Goal: Information Seeking & Learning: Learn about a topic

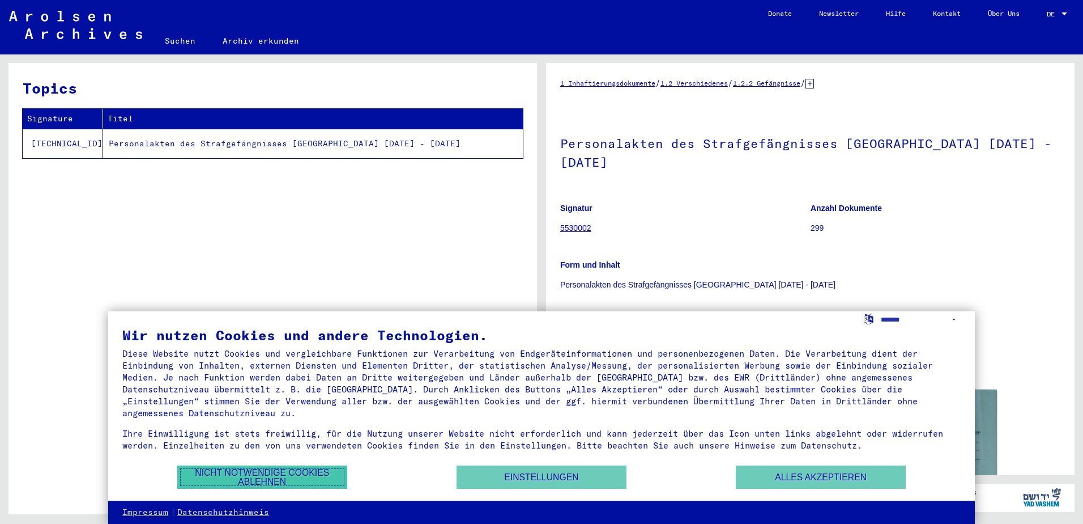
click at [279, 474] on button "Nicht notwendige Cookies ablehnen" at bounding box center [262, 476] width 170 height 23
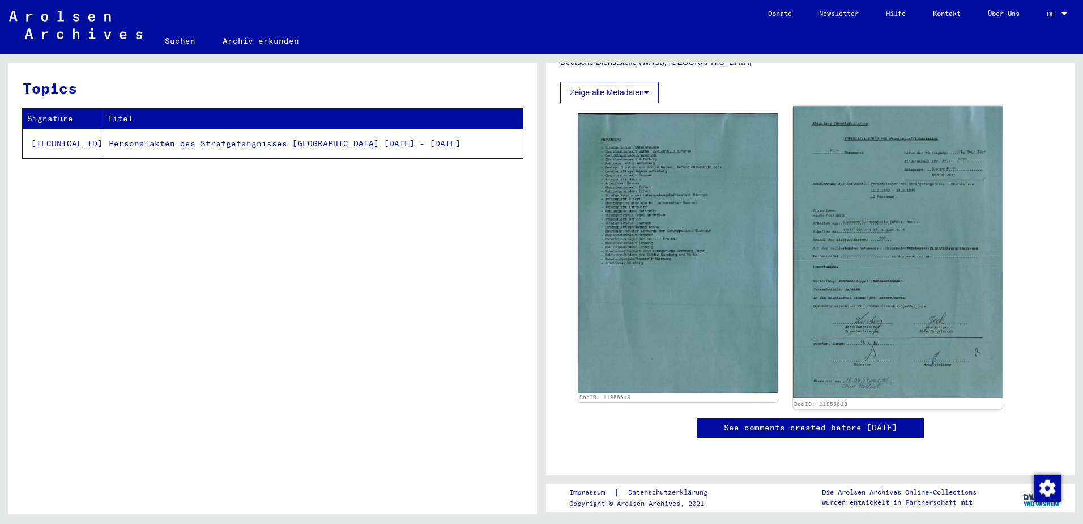
scroll to position [227, 0]
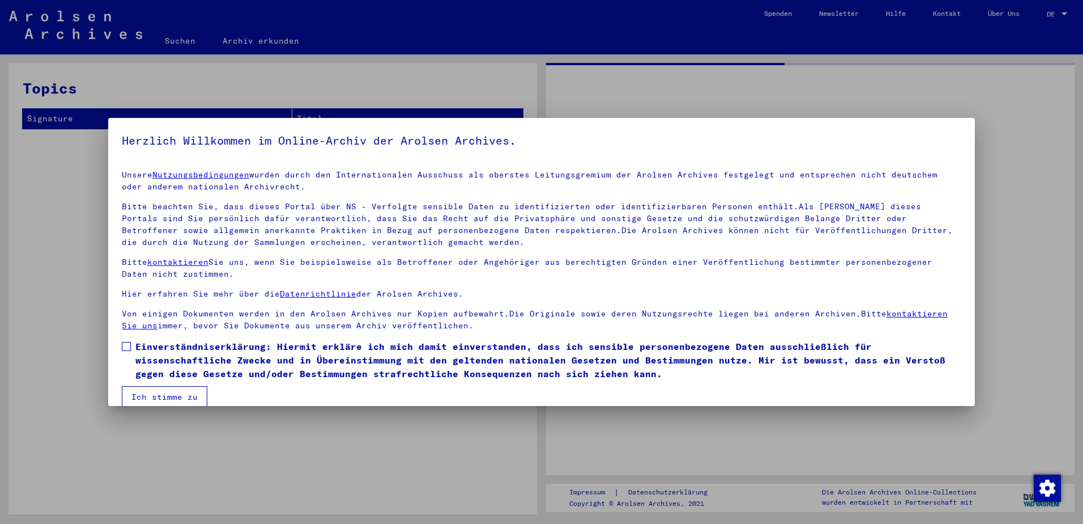
click at [847, 257] on p "Bitte kontaktieren Sie uns, wenn Sie beispielsweise als Betroffener oder Angehö…" at bounding box center [542, 268] width 840 height 24
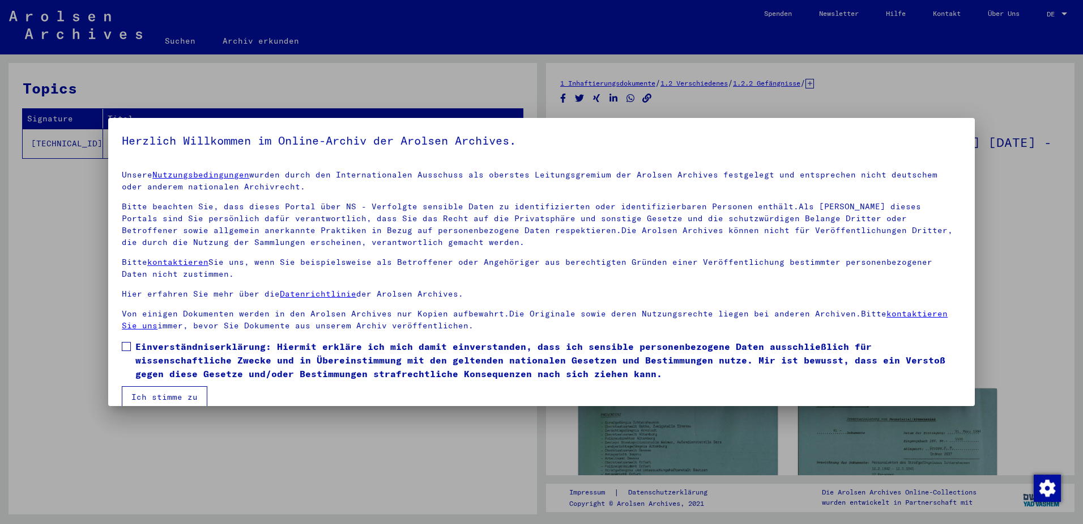
scroll to position [15, 0]
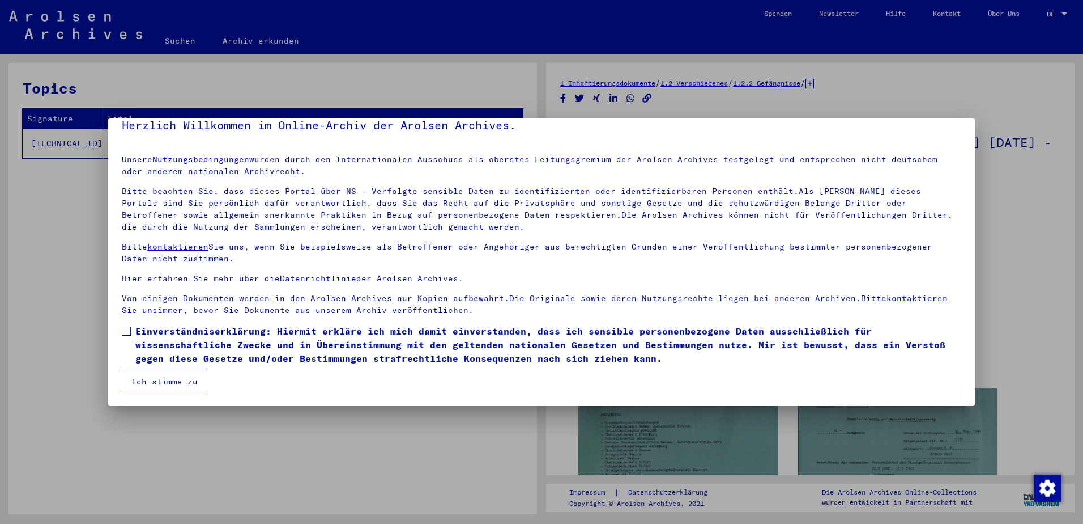
click at [167, 338] on span "Einverständniserklärung: Hiermit erkläre ich mich damit einverstanden, dass ich…" at bounding box center [548, 344] width 826 height 41
click at [176, 382] on button "Ich stimme zu" at bounding box center [165, 382] width 86 height 22
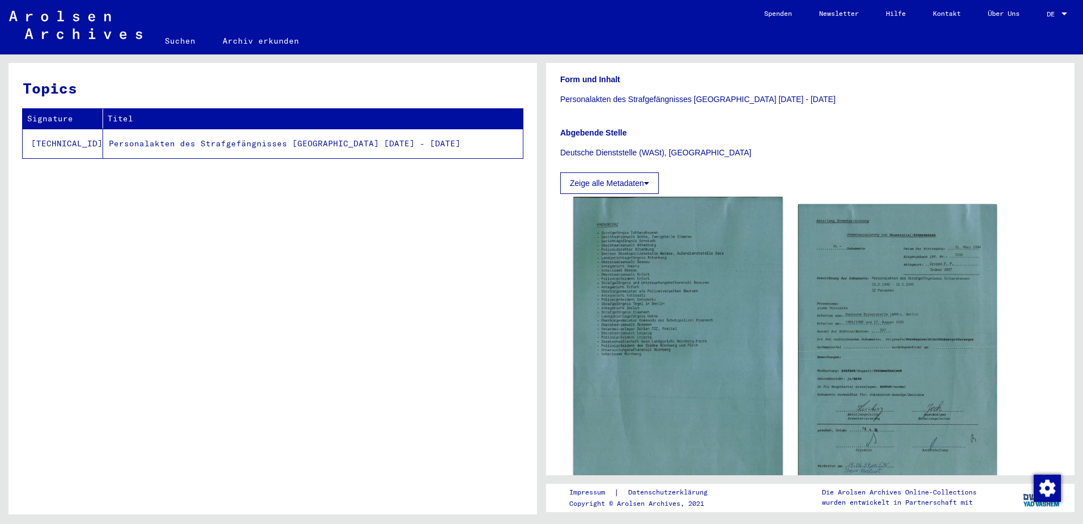
scroll to position [283, 0]
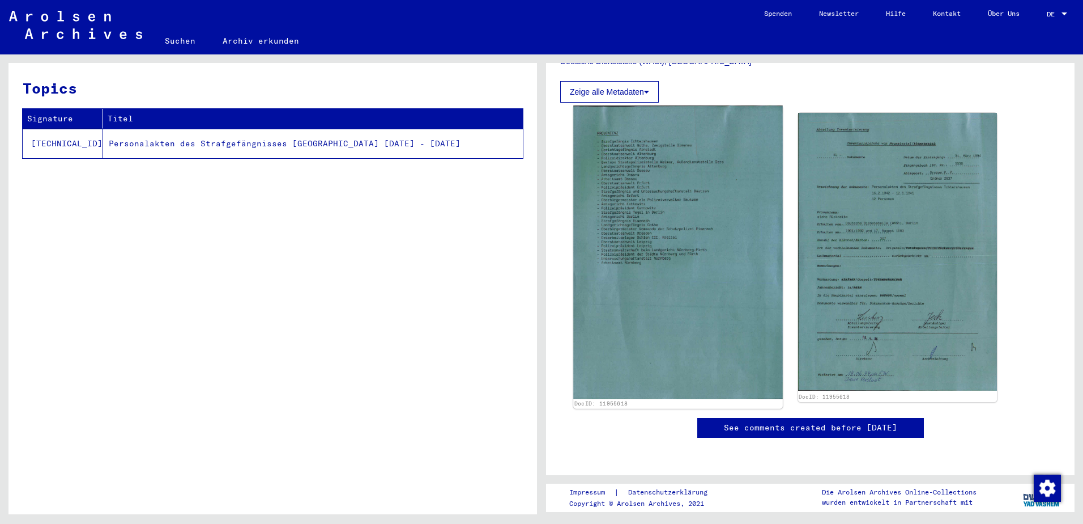
click at [705, 214] on img at bounding box center [677, 251] width 209 height 293
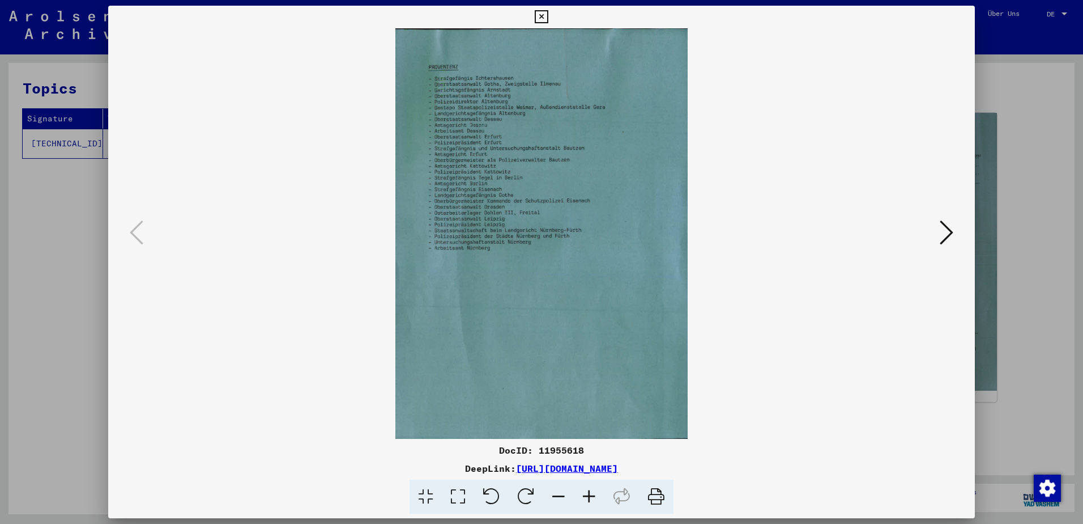
click at [949, 228] on icon at bounding box center [947, 232] width 14 height 27
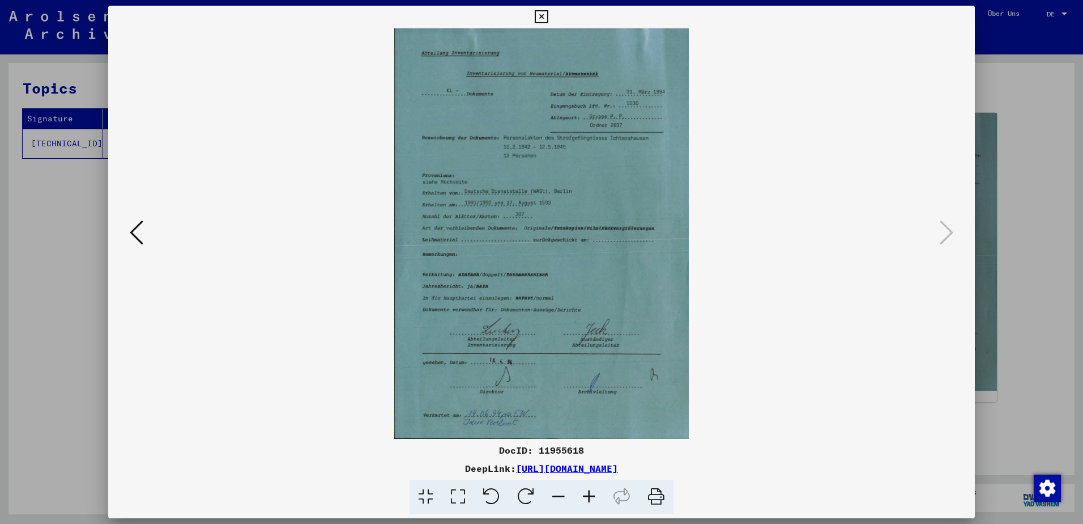
click at [614, 224] on img at bounding box center [542, 233] width 790 height 410
click at [538, 19] on icon at bounding box center [541, 17] width 13 height 14
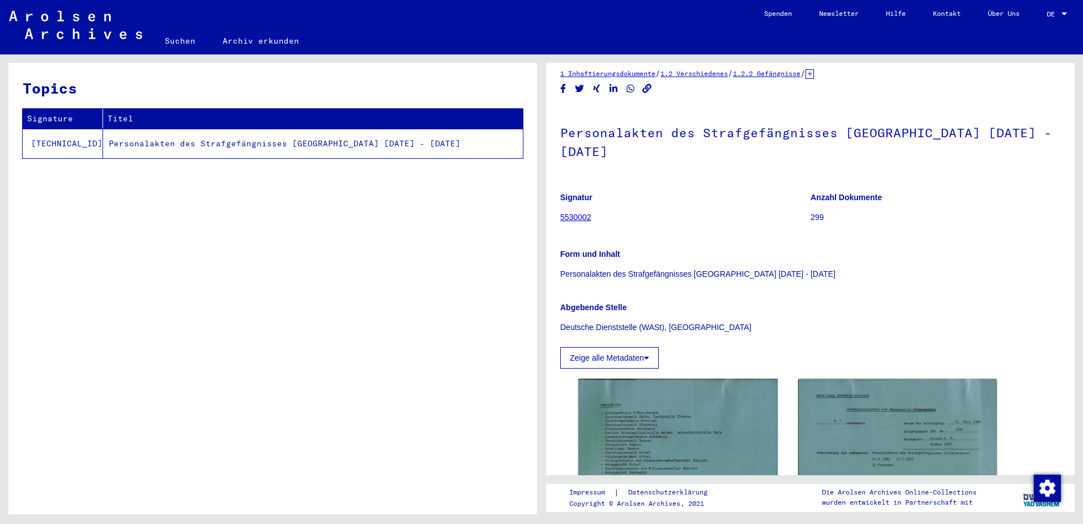
scroll to position [0, 0]
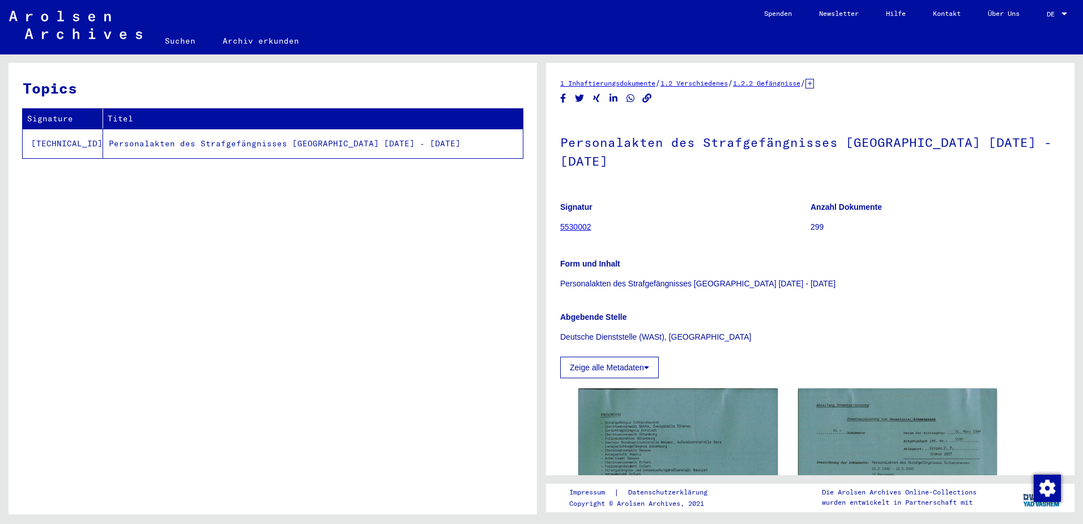
click at [631, 369] on button "Zeige alle Metadaten" at bounding box center [609, 367] width 99 height 22
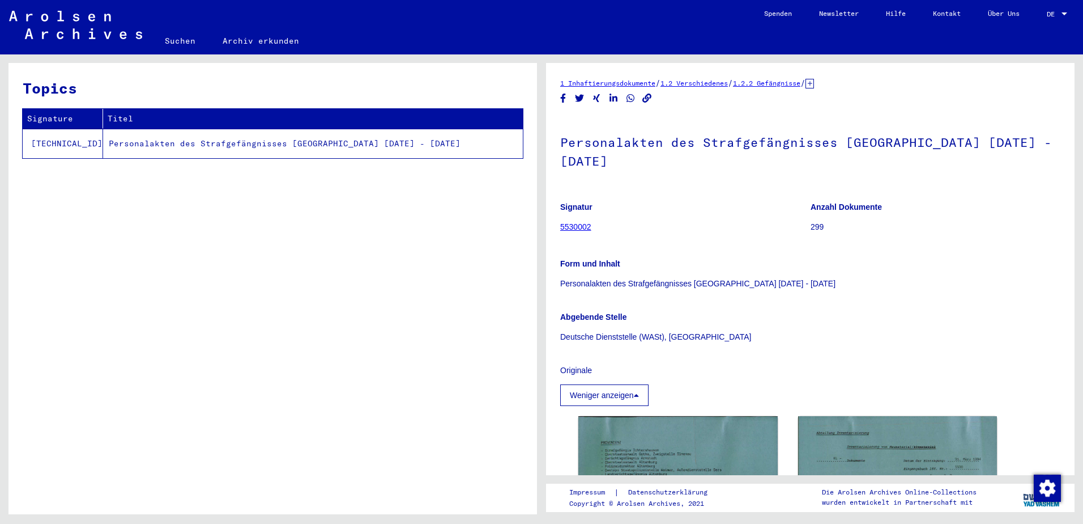
click at [610, 393] on button "Weniger anzeigen" at bounding box center [604, 395] width 88 height 22
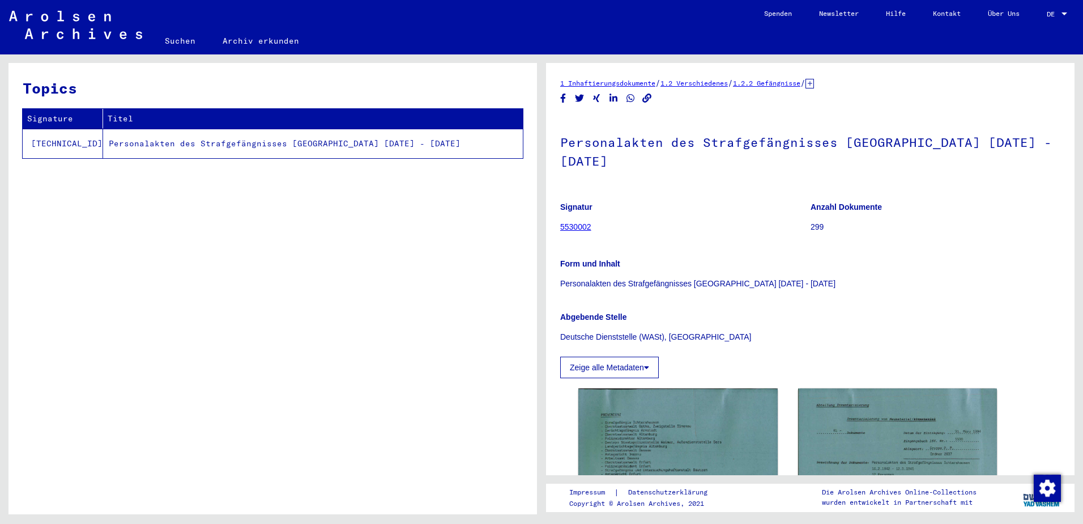
click at [329, 147] on td "Personalakten des Strafgefängnisses [GEOGRAPHIC_DATA] [DATE] - [DATE]" at bounding box center [313, 143] width 420 height 29
drag, startPoint x: 329, startPoint y: 147, endPoint x: 247, endPoint y: 147, distance: 82.2
click at [247, 147] on td "Personalakten des Strafgefängnisses [GEOGRAPHIC_DATA] [DATE] - [DATE]" at bounding box center [313, 143] width 420 height 29
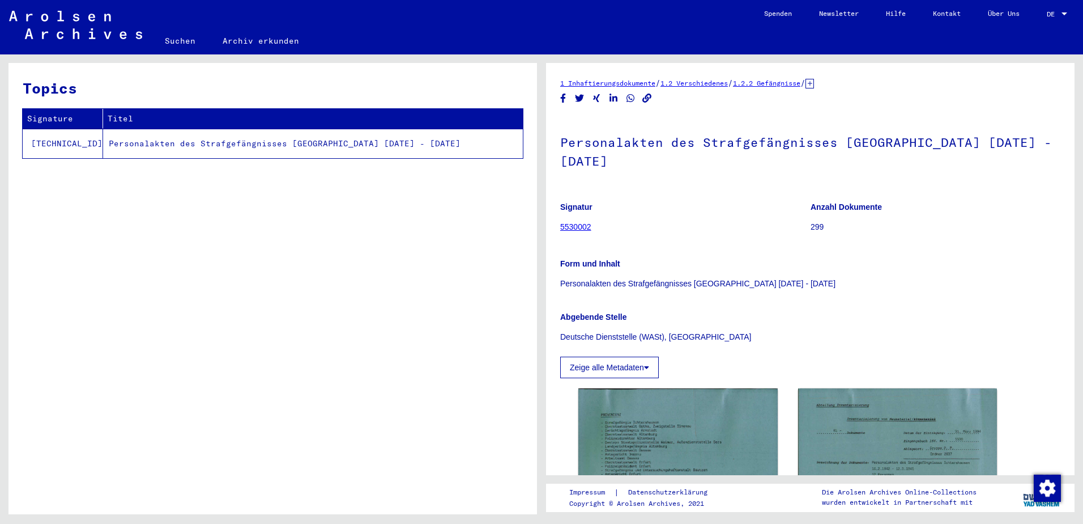
click at [856, 80] on div "1 Inhaftierungsdokumente / 1.2 Verschiedenes / 1.2.2 Gefängnisse / [TECHNICAL_I…" at bounding box center [810, 83] width 500 height 12
click at [814, 86] on icon at bounding box center [810, 84] width 8 height 10
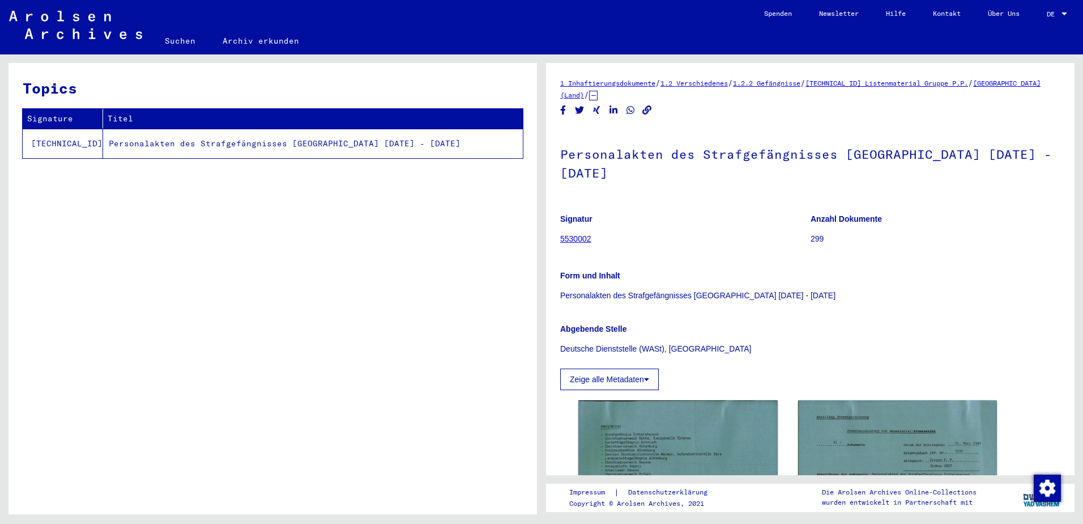
click at [579, 240] on link "5530002" at bounding box center [575, 238] width 31 height 9
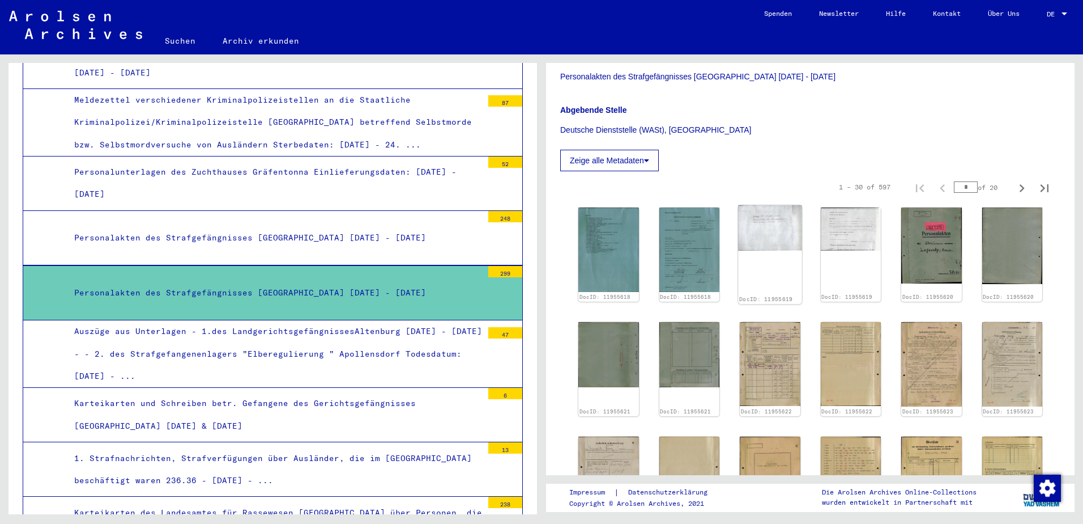
scroll to position [227, 0]
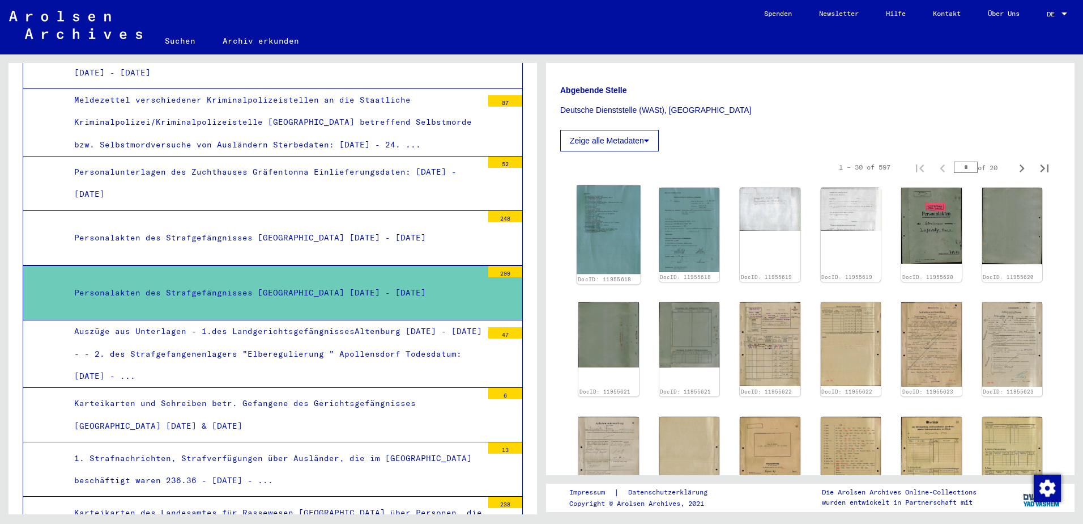
click at [611, 247] on img at bounding box center [608, 229] width 63 height 89
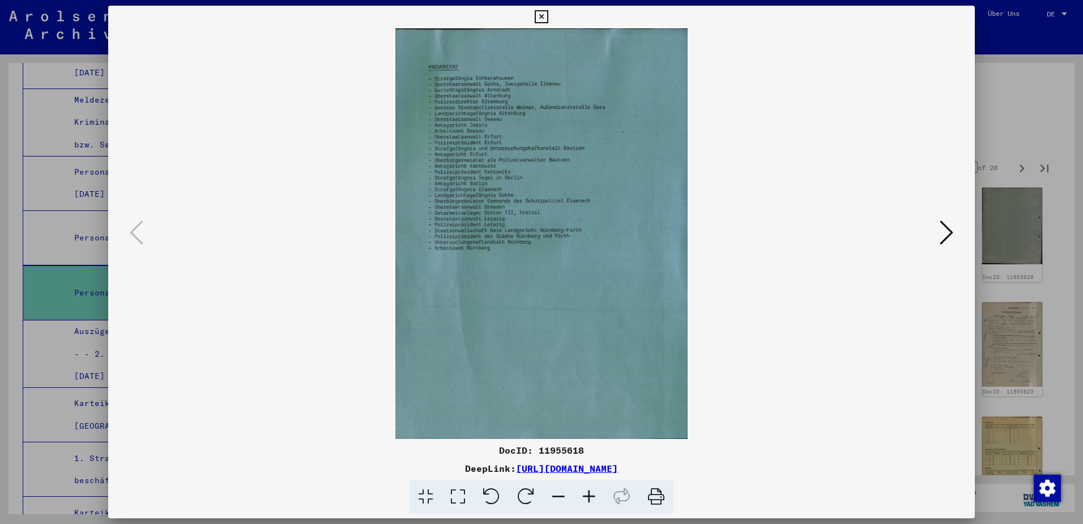
click at [945, 237] on icon at bounding box center [947, 232] width 14 height 27
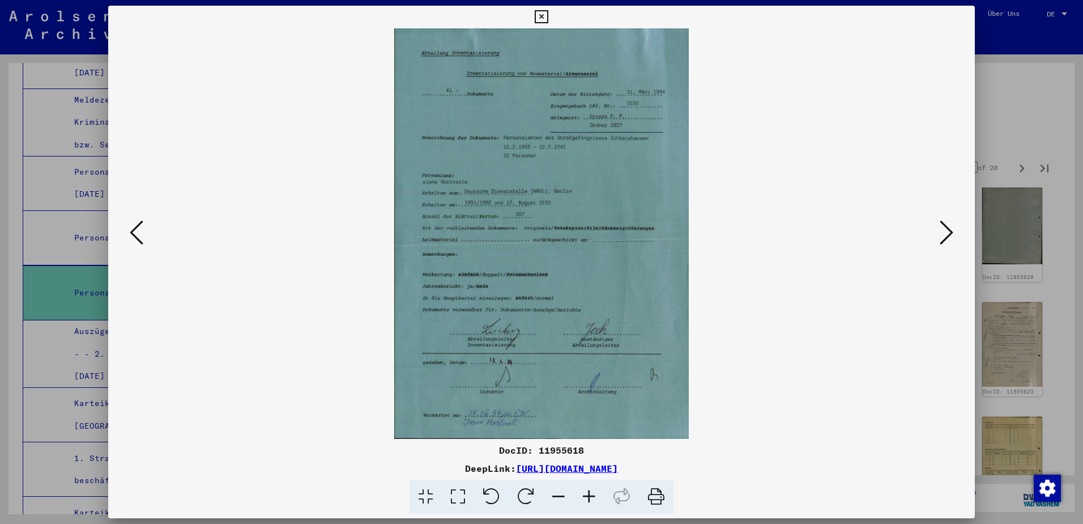
click at [945, 237] on icon at bounding box center [947, 232] width 14 height 27
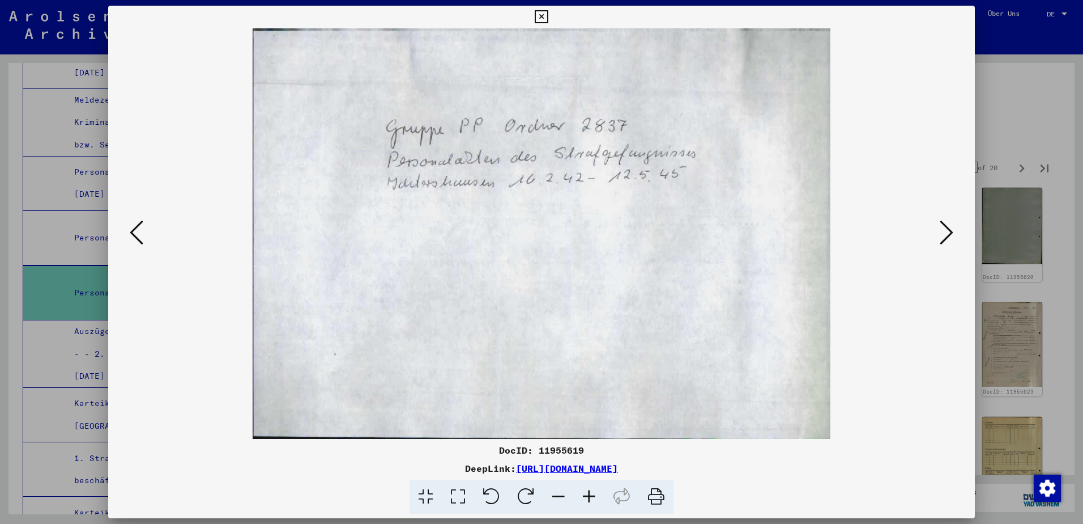
click at [945, 237] on icon at bounding box center [947, 232] width 14 height 27
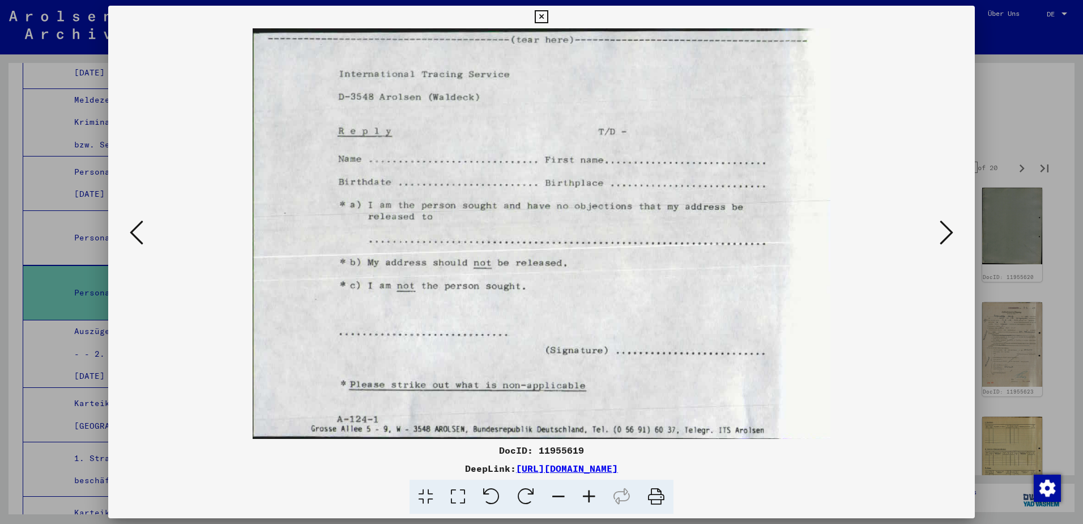
click at [944, 237] on icon at bounding box center [947, 232] width 14 height 27
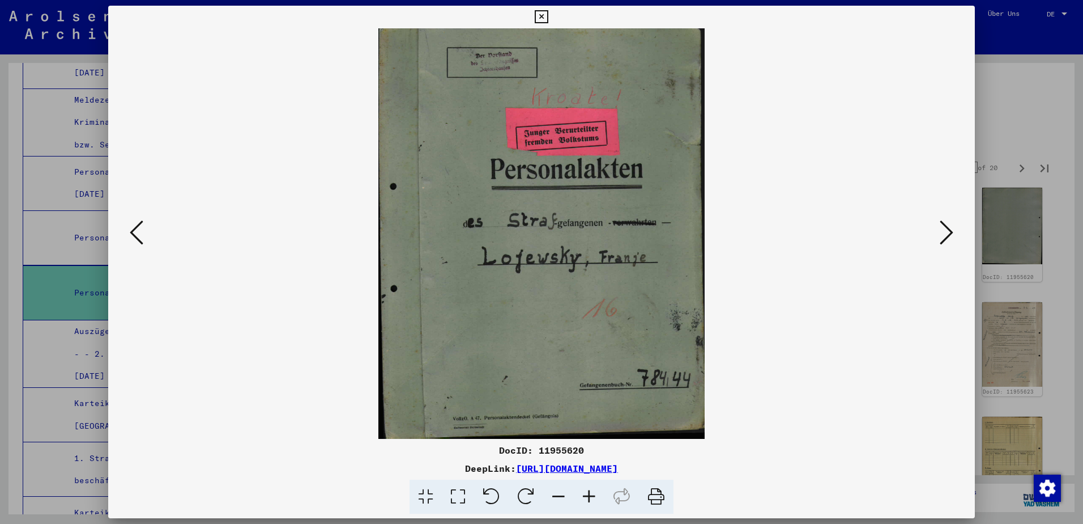
click at [944, 237] on icon at bounding box center [947, 232] width 14 height 27
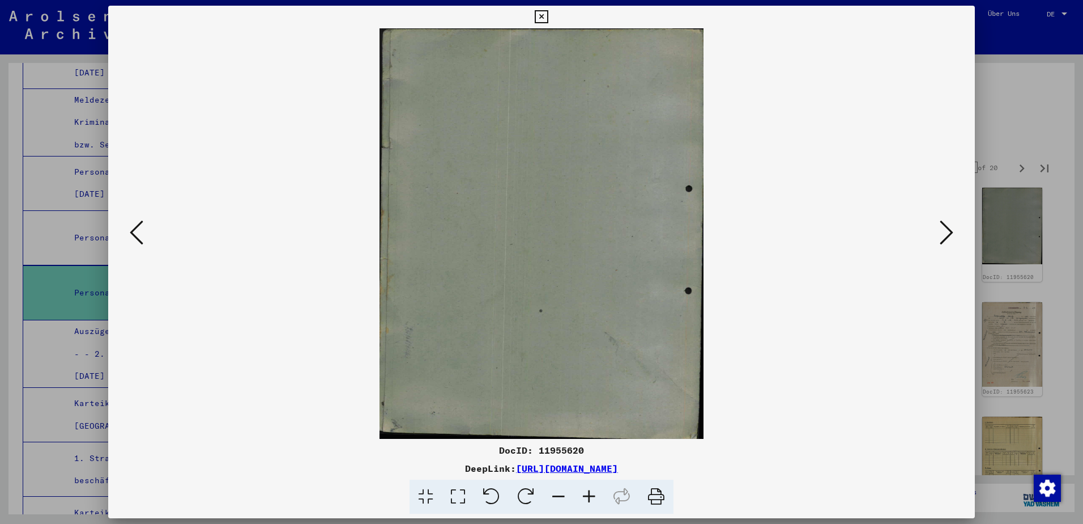
click at [944, 237] on icon at bounding box center [947, 232] width 14 height 27
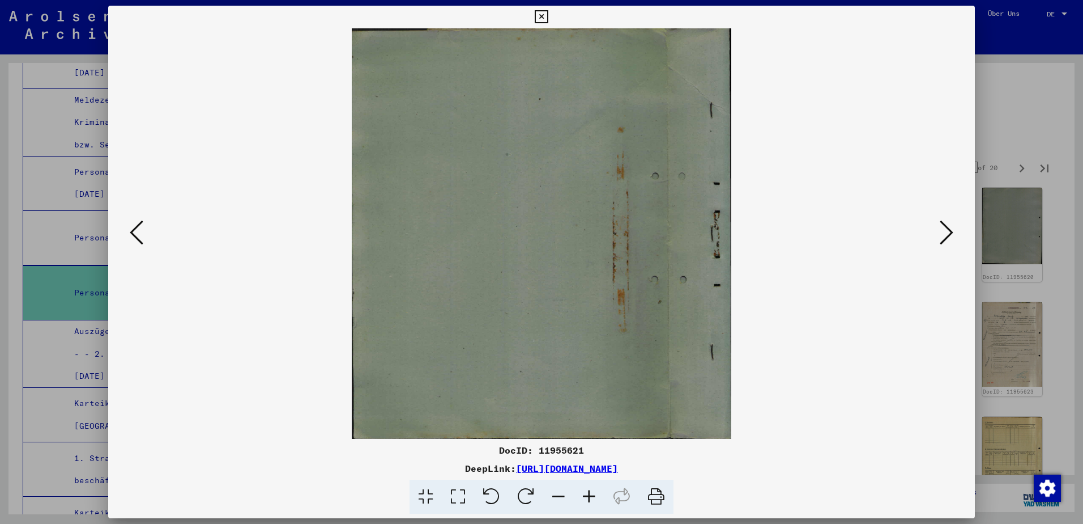
click at [944, 237] on icon at bounding box center [947, 232] width 14 height 27
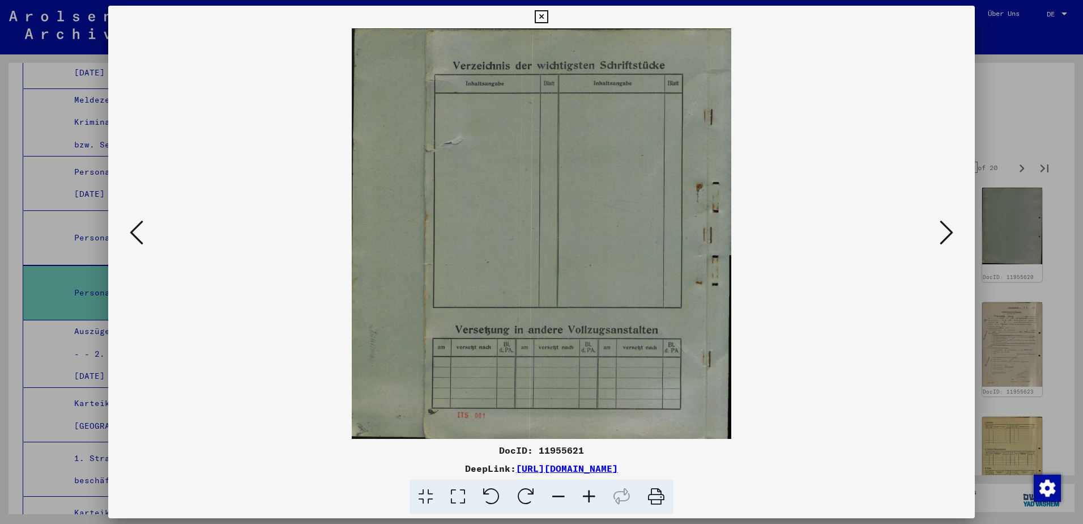
click at [944, 237] on icon at bounding box center [947, 232] width 14 height 27
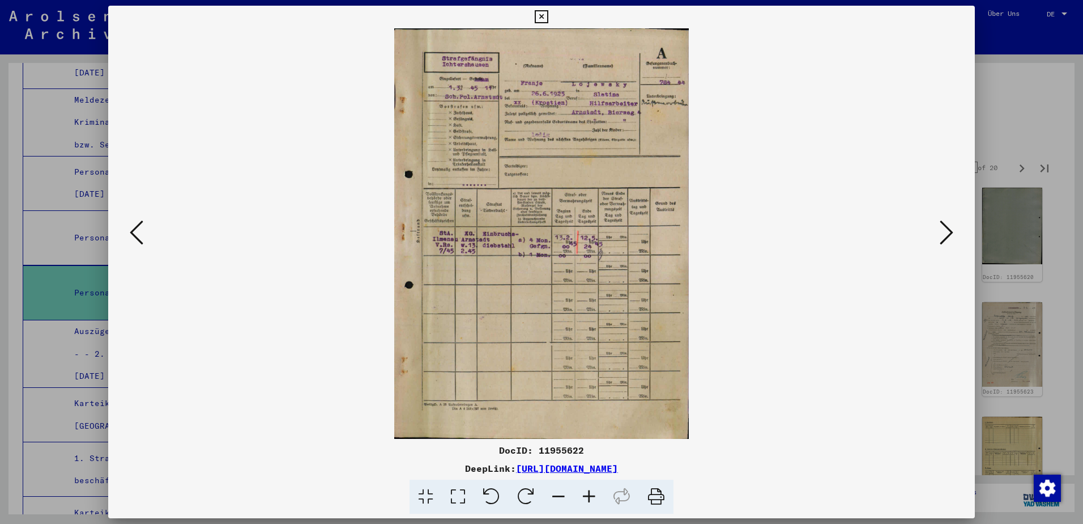
click at [944, 237] on icon at bounding box center [947, 232] width 14 height 27
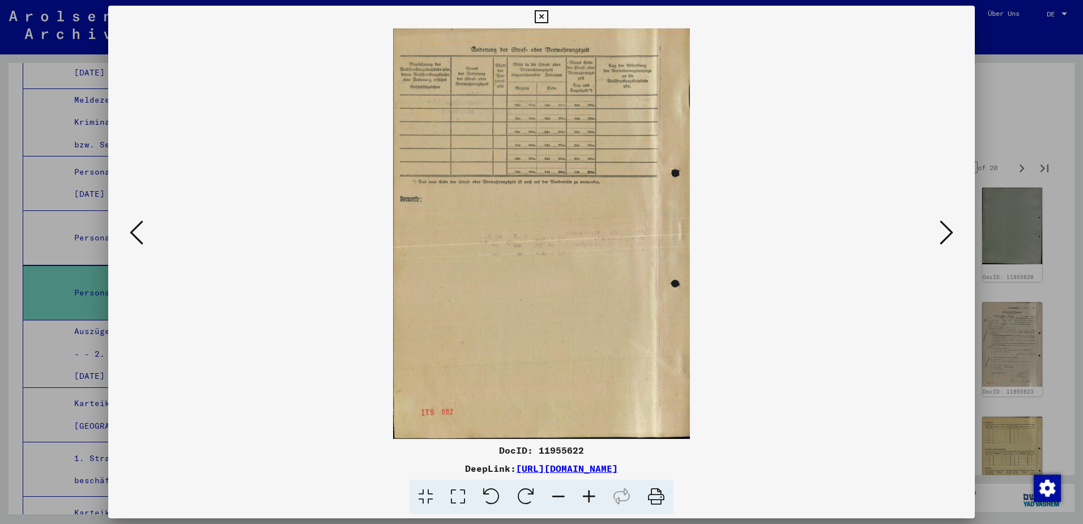
click at [944, 237] on icon at bounding box center [947, 232] width 14 height 27
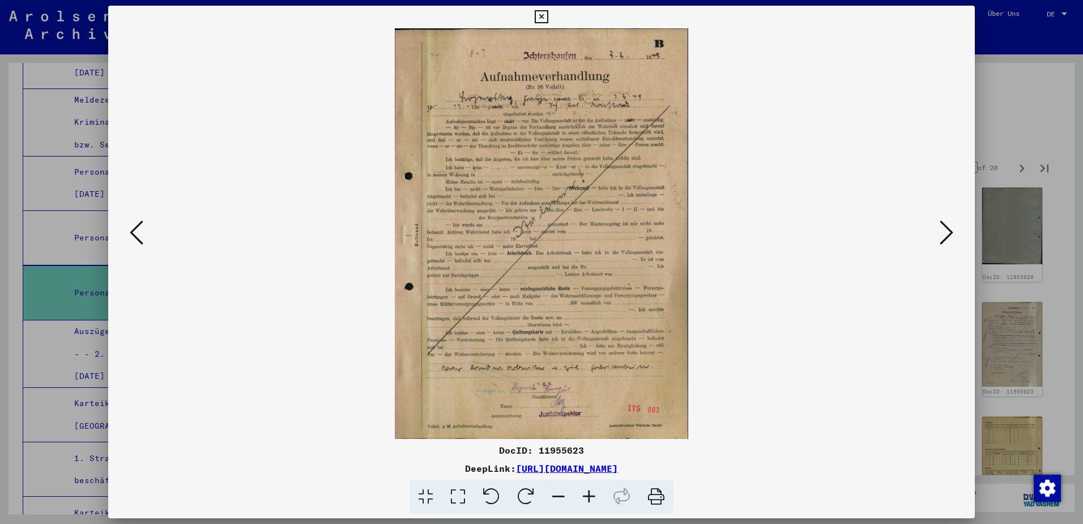
click at [944, 237] on icon at bounding box center [947, 232] width 14 height 27
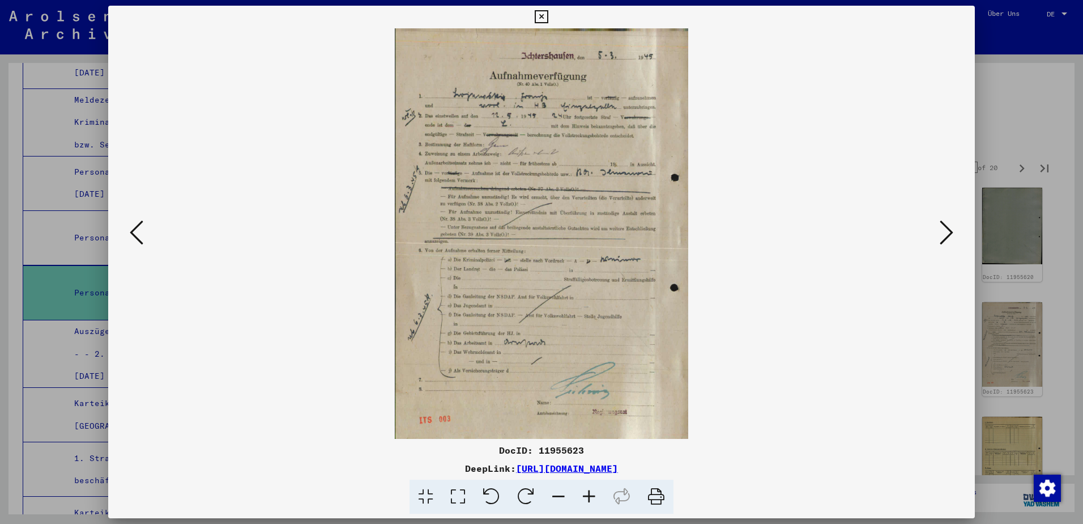
click at [944, 237] on icon at bounding box center [947, 232] width 14 height 27
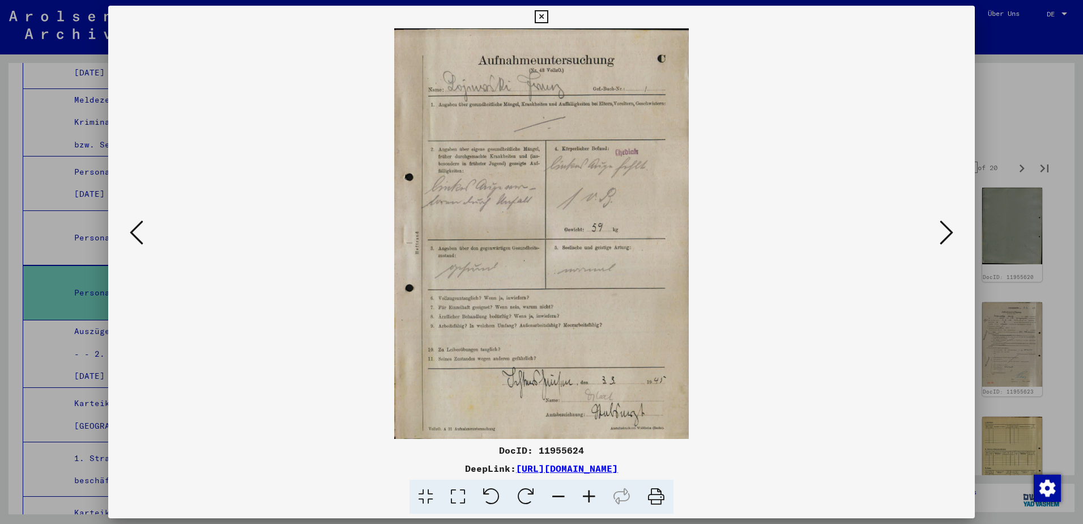
click at [944, 237] on icon at bounding box center [947, 232] width 14 height 27
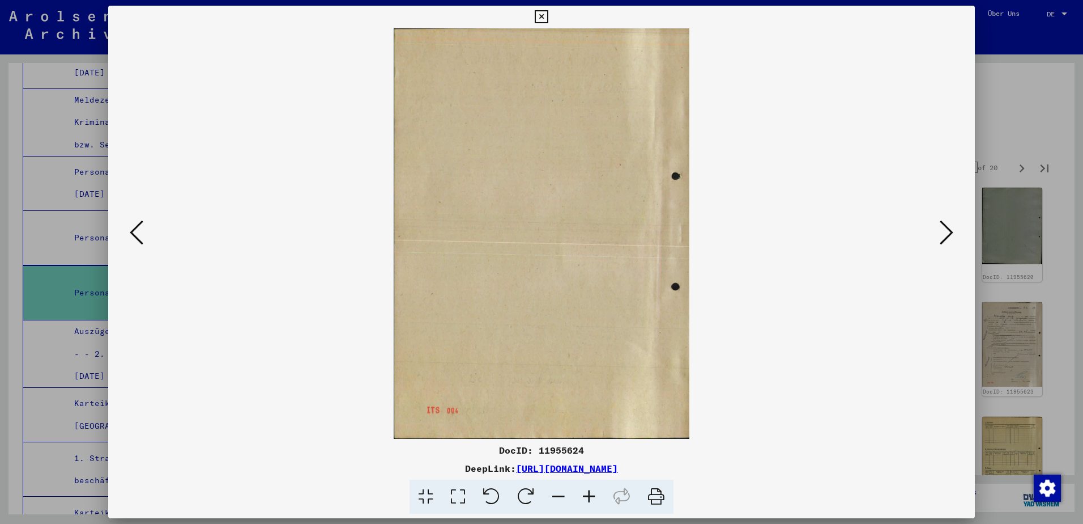
click at [945, 237] on icon at bounding box center [947, 232] width 14 height 27
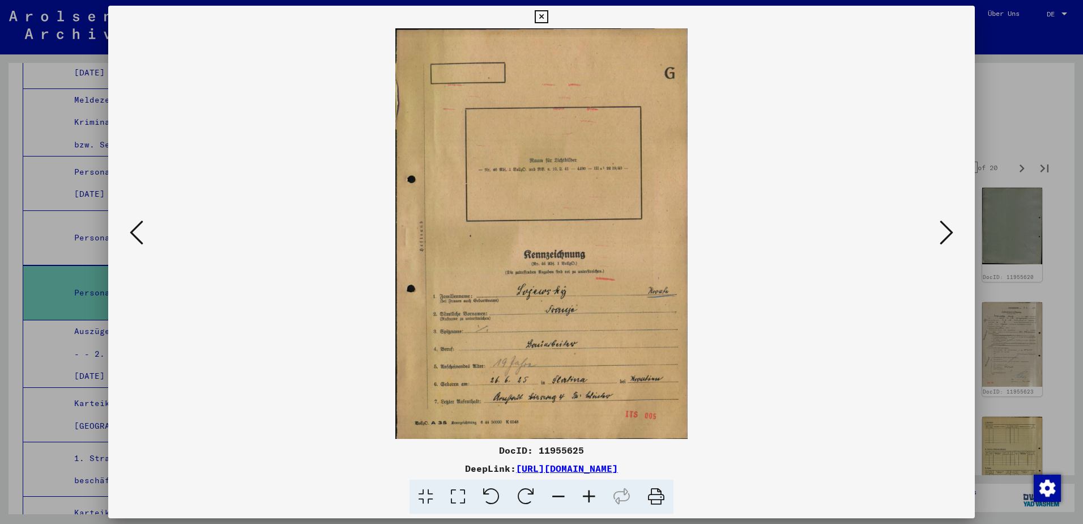
click at [945, 237] on icon at bounding box center [947, 232] width 14 height 27
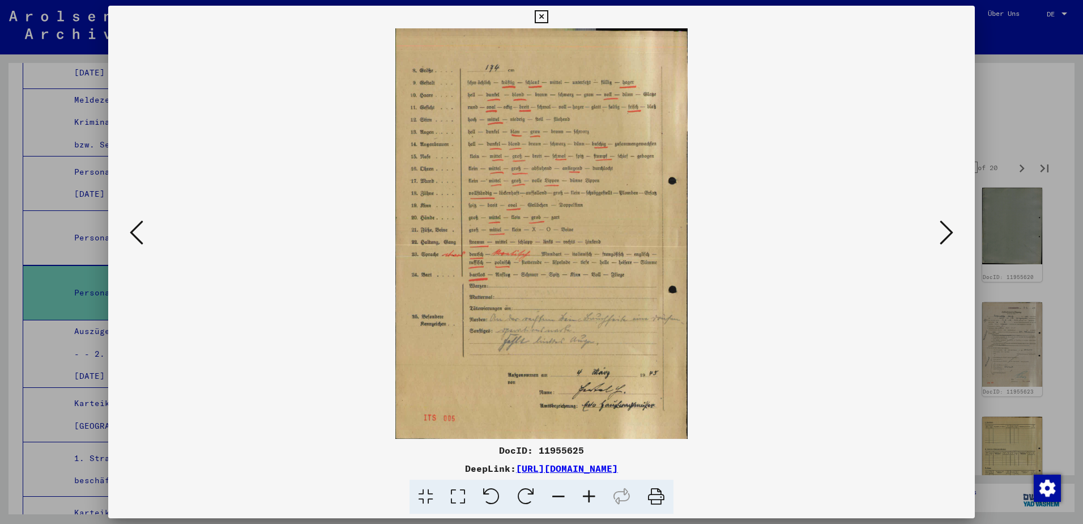
click at [945, 237] on icon at bounding box center [947, 232] width 14 height 27
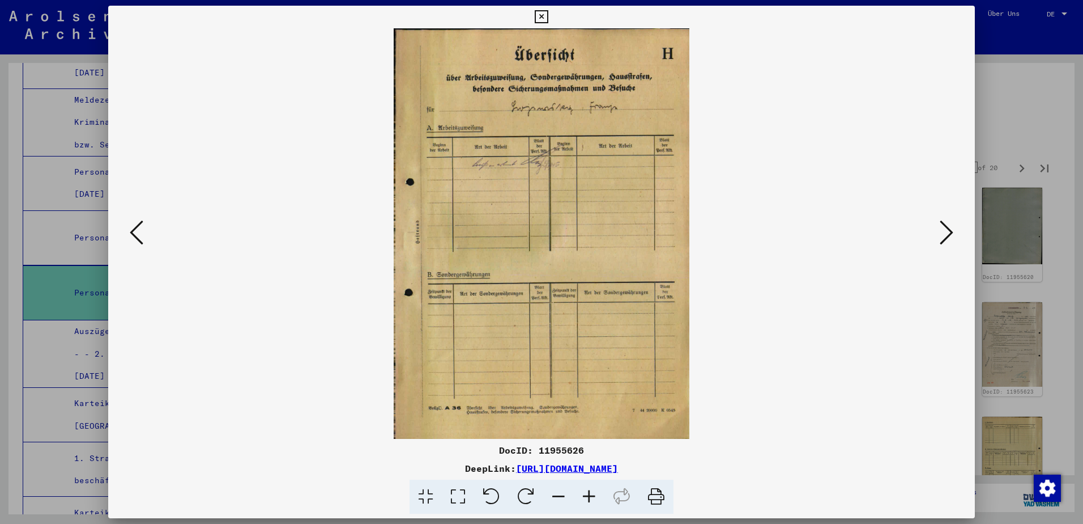
click at [945, 237] on icon at bounding box center [947, 232] width 14 height 27
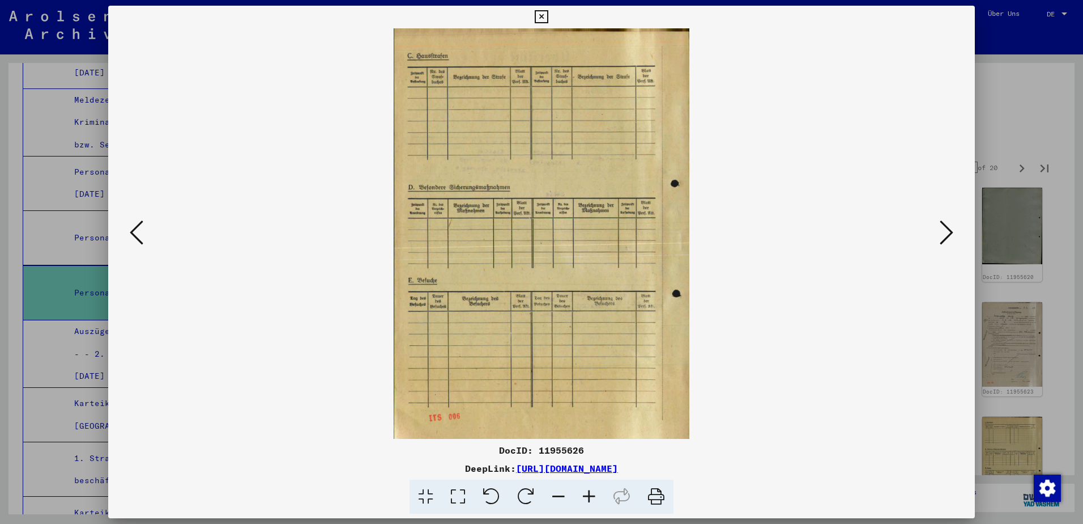
click at [945, 237] on icon at bounding box center [947, 232] width 14 height 27
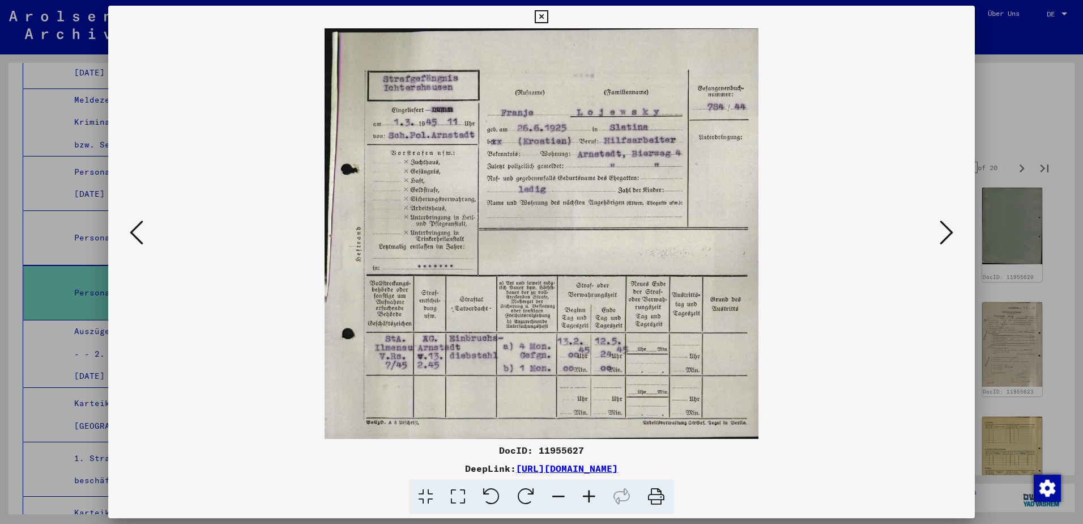
click at [945, 237] on icon at bounding box center [947, 232] width 14 height 27
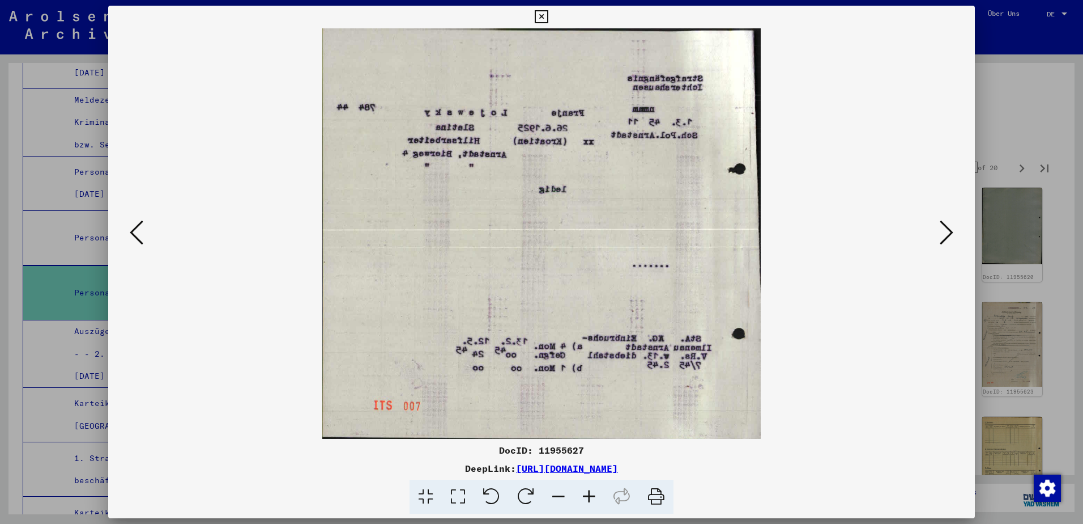
click at [945, 237] on icon at bounding box center [947, 232] width 14 height 27
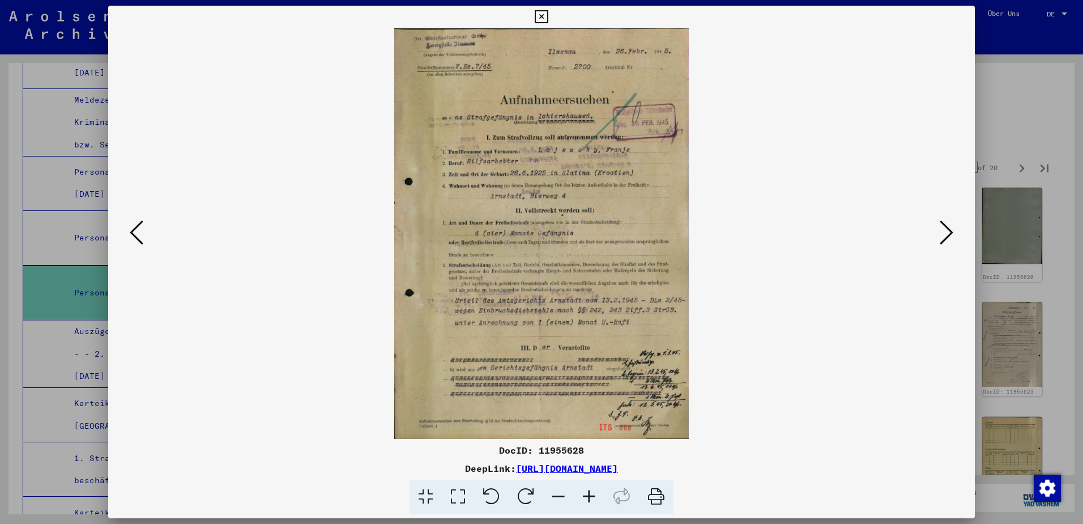
click at [945, 237] on icon at bounding box center [947, 232] width 14 height 27
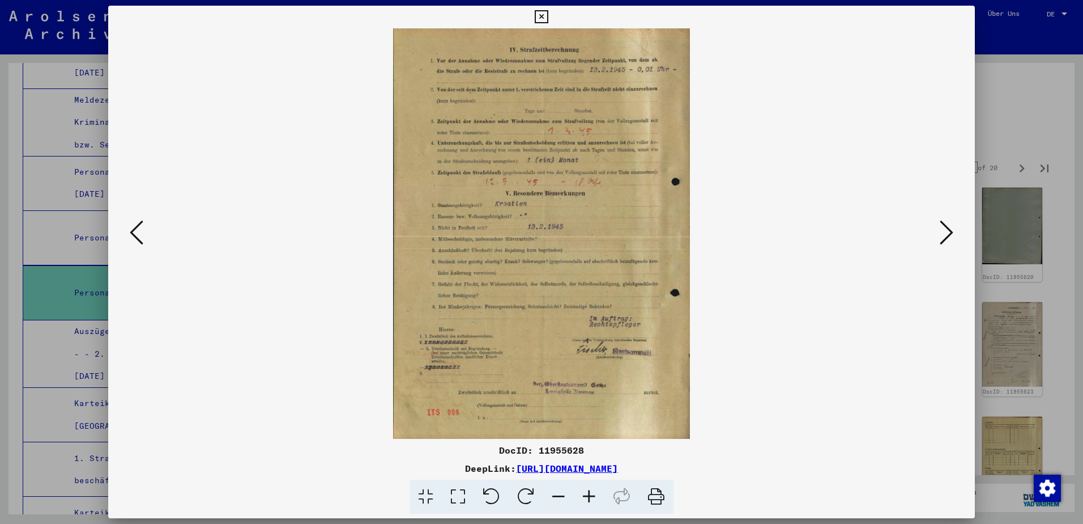
click at [945, 237] on icon at bounding box center [947, 232] width 14 height 27
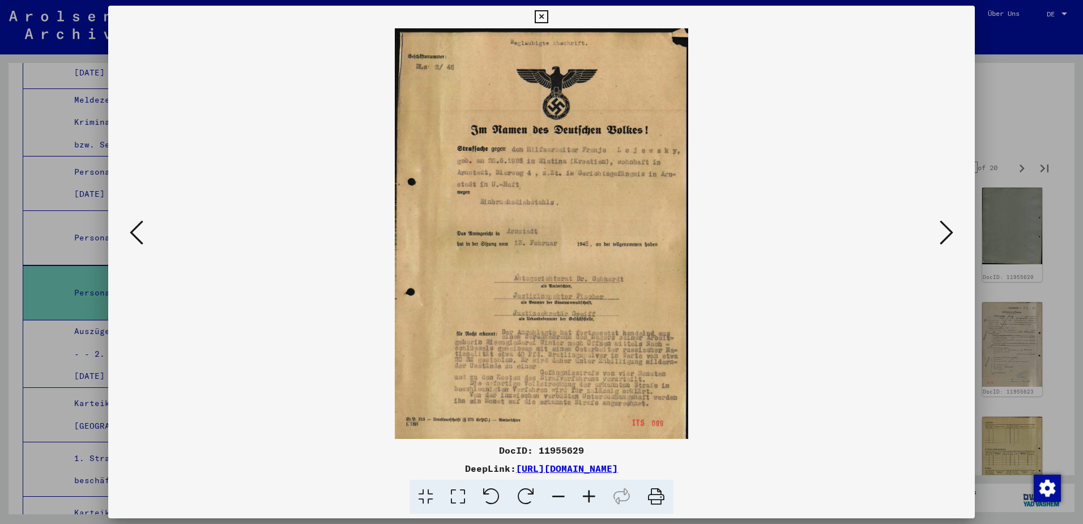
click at [945, 237] on icon at bounding box center [947, 232] width 14 height 27
